Goal: Task Accomplishment & Management: Use online tool/utility

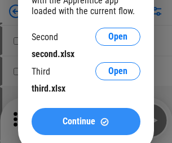
click at [86, 121] on span "Continue" at bounding box center [79, 121] width 33 height 9
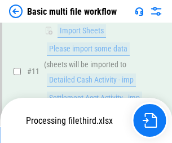
scroll to position [472, 0]
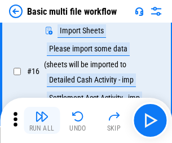
click at [42, 120] on img "button" at bounding box center [42, 116] width 14 height 14
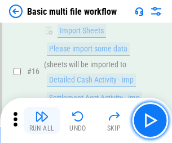
scroll to position [750, 0]
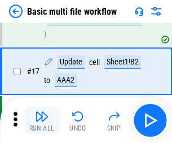
click at [42, 120] on img "button" at bounding box center [42, 116] width 14 height 14
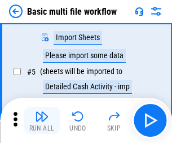
click at [42, 120] on img "button" at bounding box center [42, 116] width 14 height 14
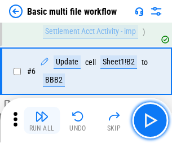
click at [42, 120] on img "button" at bounding box center [42, 116] width 14 height 14
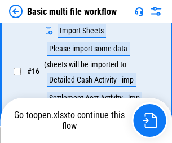
scroll to position [750, 0]
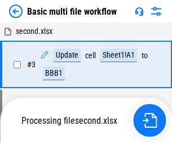
scroll to position [120, 0]
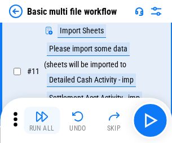
click at [42, 120] on img "button" at bounding box center [42, 116] width 14 height 14
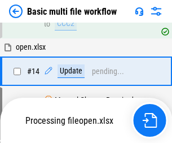
scroll to position [671, 0]
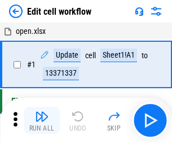
click at [42, 120] on img "button" at bounding box center [42, 116] width 14 height 14
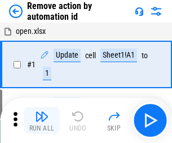
click at [42, 120] on img "button" at bounding box center [42, 116] width 14 height 14
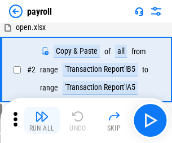
click at [42, 120] on img "button" at bounding box center [42, 116] width 14 height 14
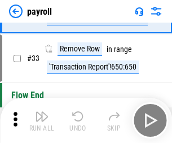
scroll to position [139, 0]
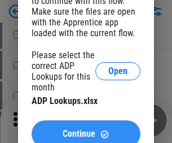
click at [86, 129] on span "Continue" at bounding box center [79, 133] width 33 height 9
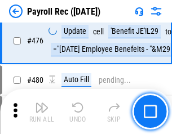
scroll to position [6007, 0]
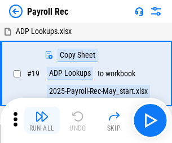
click at [42, 120] on img "button" at bounding box center [42, 116] width 14 height 14
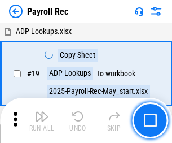
scroll to position [69, 0]
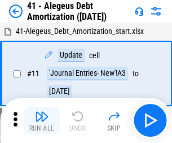
click at [42, 120] on img "button" at bounding box center [42, 116] width 14 height 14
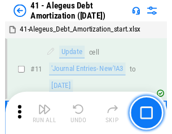
scroll to position [139, 0]
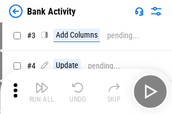
click at [42, 92] on img "button" at bounding box center [42, 88] width 14 height 14
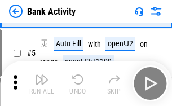
scroll to position [60, 0]
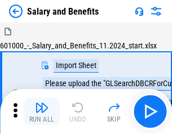
click at [42, 112] on img "button" at bounding box center [42, 108] width 14 height 14
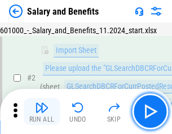
scroll to position [82, 0]
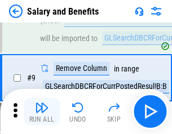
click at [42, 112] on img "button" at bounding box center [42, 108] width 14 height 14
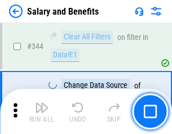
scroll to position [5278, 0]
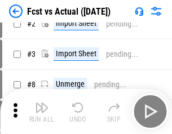
click at [42, 112] on img "button" at bounding box center [42, 108] width 14 height 14
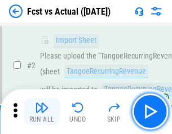
scroll to position [105, 0]
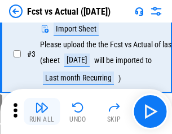
click at [42, 112] on img "button" at bounding box center [42, 108] width 14 height 14
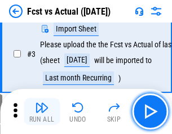
scroll to position [169, 0]
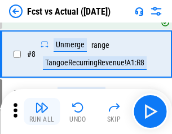
click at [42, 112] on img "button" at bounding box center [42, 108] width 14 height 14
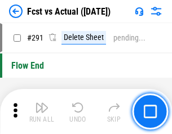
scroll to position [5334, 0]
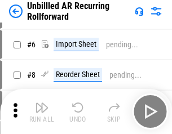
click at [42, 112] on img "button" at bounding box center [42, 108] width 14 height 14
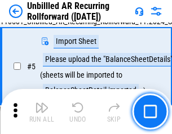
scroll to position [106, 0]
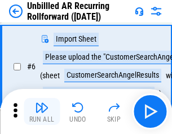
click at [42, 112] on img "button" at bounding box center [42, 108] width 14 height 14
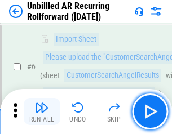
scroll to position [181, 0]
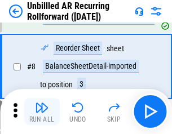
click at [42, 112] on img "button" at bounding box center [42, 108] width 14 height 14
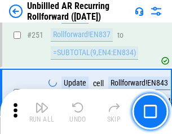
scroll to position [3829, 0]
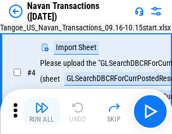
click at [42, 112] on img "button" at bounding box center [42, 108] width 14 height 14
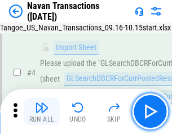
scroll to position [97, 0]
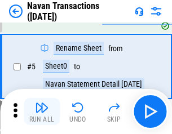
click at [42, 112] on img "button" at bounding box center [42, 108] width 14 height 14
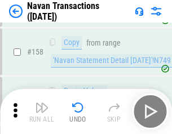
scroll to position [3654, 0]
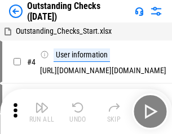
click at [42, 112] on img "button" at bounding box center [42, 108] width 14 height 14
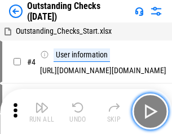
scroll to position [118, 0]
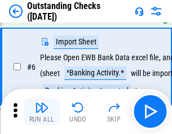
click at [42, 112] on img "button" at bounding box center [42, 108] width 14 height 14
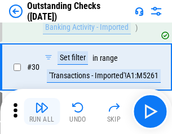
click at [42, 112] on img "button" at bounding box center [42, 108] width 14 height 14
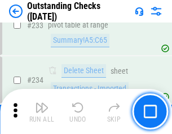
scroll to position [3374, 0]
